Goal: Transaction & Acquisition: Purchase product/service

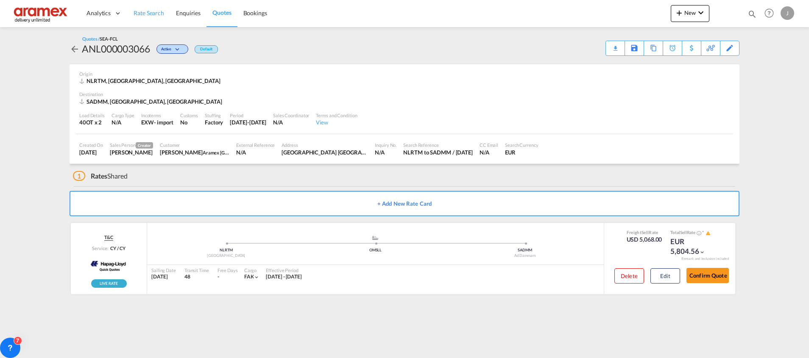
click at [144, 10] on span "Rate Search" at bounding box center [148, 12] width 31 height 7
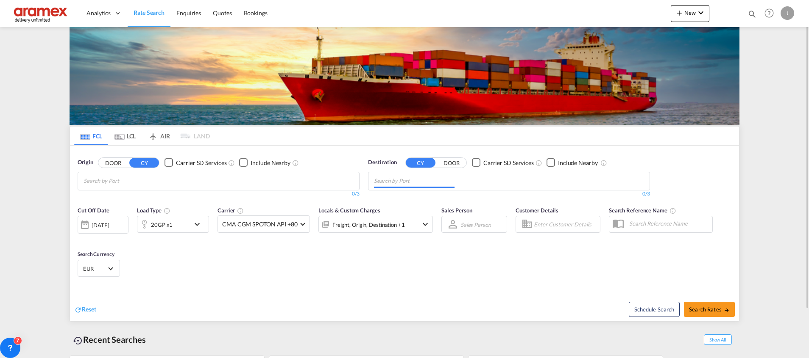
click at [395, 180] on input "Chips input." at bounding box center [414, 182] width 81 height 14
paste input "[PERSON_NAME]"
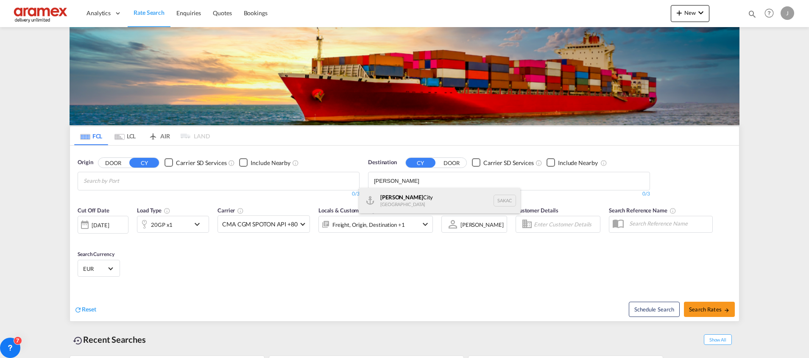
type input "[PERSON_NAME]"
click at [434, 196] on div "[PERSON_NAME][GEOGRAPHIC_DATA] [GEOGRAPHIC_DATA] SAKAC" at bounding box center [439, 200] width 161 height 25
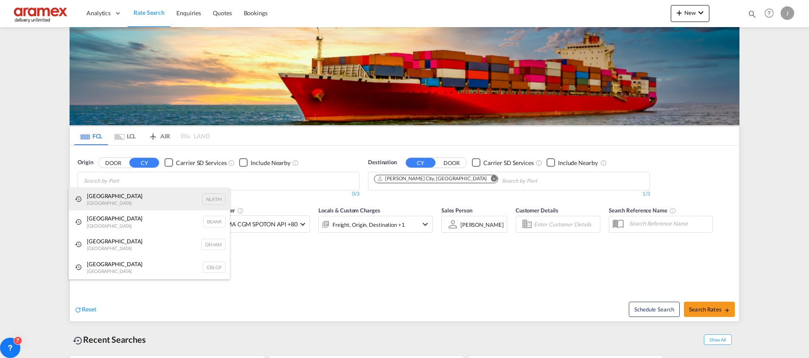
click at [134, 199] on div "[GEOGRAPHIC_DATA] [GEOGRAPHIC_DATA] NLRTM" at bounding box center [149, 199] width 161 height 23
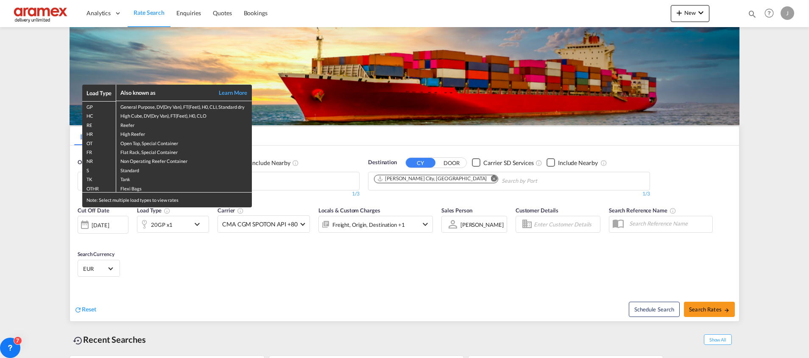
click at [197, 223] on div "Load Type Also known as Learn More GP General Purpose, DV(Dry Van), FT(Feet), H…" at bounding box center [404, 179] width 809 height 358
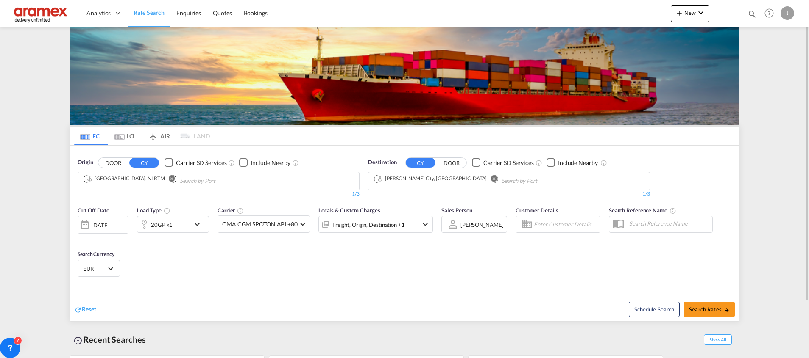
click at [195, 225] on md-icon "icon-chevron-down" at bounding box center [199, 224] width 14 height 10
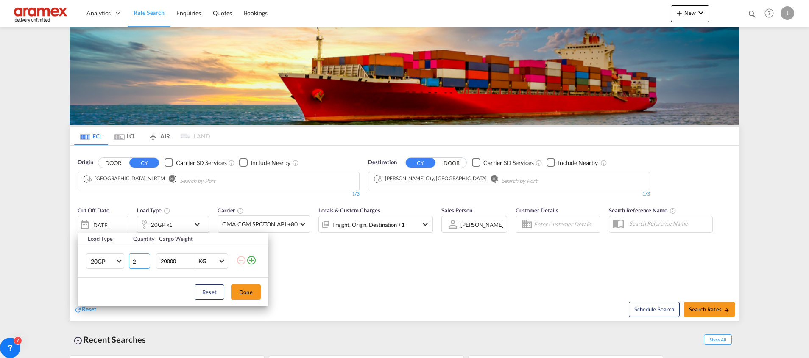
type input "2"
click at [145, 261] on input "2" at bounding box center [139, 261] width 21 height 15
click at [246, 291] on button "Done" at bounding box center [246, 292] width 30 height 15
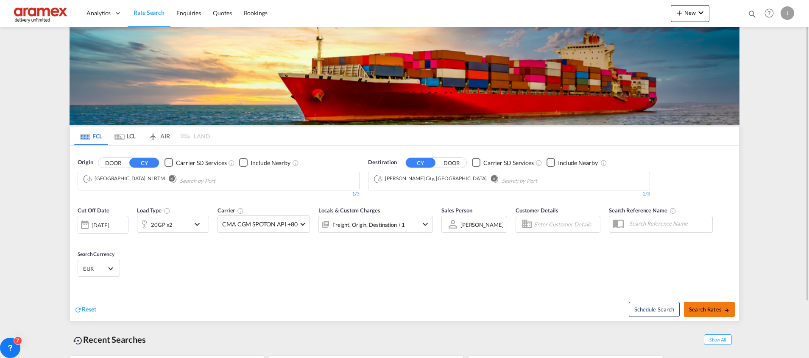
click at [708, 305] on button "Search Rates" at bounding box center [708, 309] width 51 height 15
type input "NLRTM to SAKAC / [DATE]"
